Goal: Leave review/rating: Leave review/rating

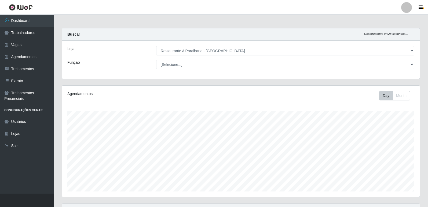
select select "342"
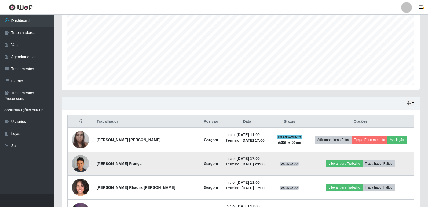
scroll to position [125, 0]
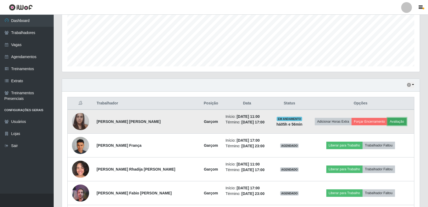
click at [401, 122] on button "Avaliação" at bounding box center [396, 122] width 19 height 8
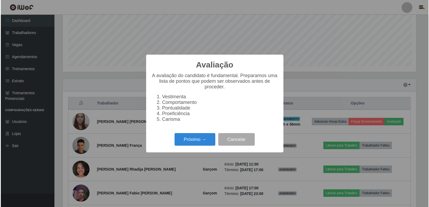
scroll to position [111, 355]
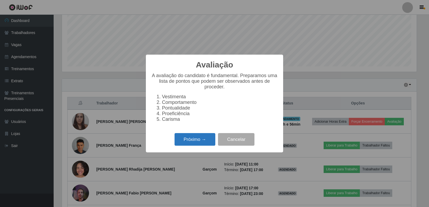
click at [204, 145] on button "Próximo →" at bounding box center [195, 139] width 41 height 13
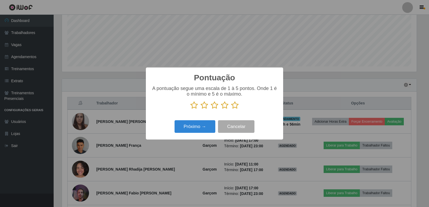
click at [234, 104] on icon at bounding box center [235, 105] width 8 height 8
click at [231, 109] on input "radio" at bounding box center [231, 109] width 0 height 0
click at [203, 124] on button "Próximo →" at bounding box center [195, 126] width 41 height 13
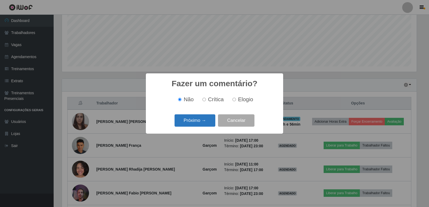
click at [211, 120] on button "Próximo →" at bounding box center [195, 121] width 41 height 13
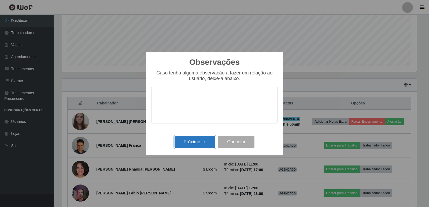
click at [206, 143] on button "Próximo →" at bounding box center [195, 142] width 41 height 13
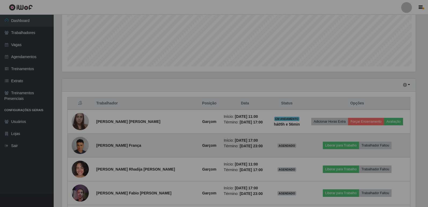
scroll to position [111, 358]
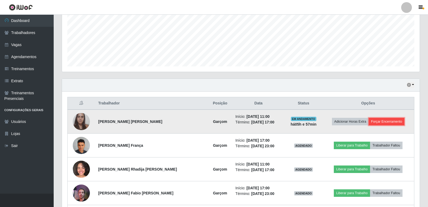
click at [383, 121] on button "Forçar Encerramento" at bounding box center [387, 122] width 36 height 8
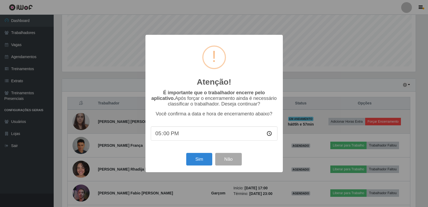
scroll to position [111, 355]
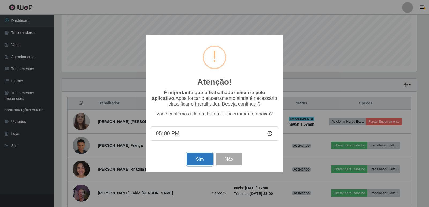
click at [193, 160] on button "Sim" at bounding box center [200, 159] width 26 height 13
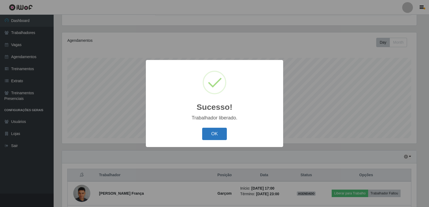
click at [217, 132] on button "OK" at bounding box center [214, 134] width 25 height 13
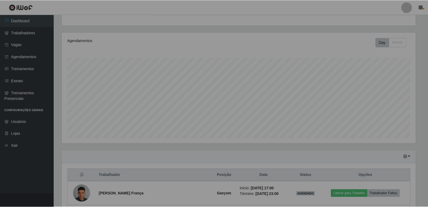
scroll to position [111, 358]
